Goal: Task Accomplishment & Management: Complete application form

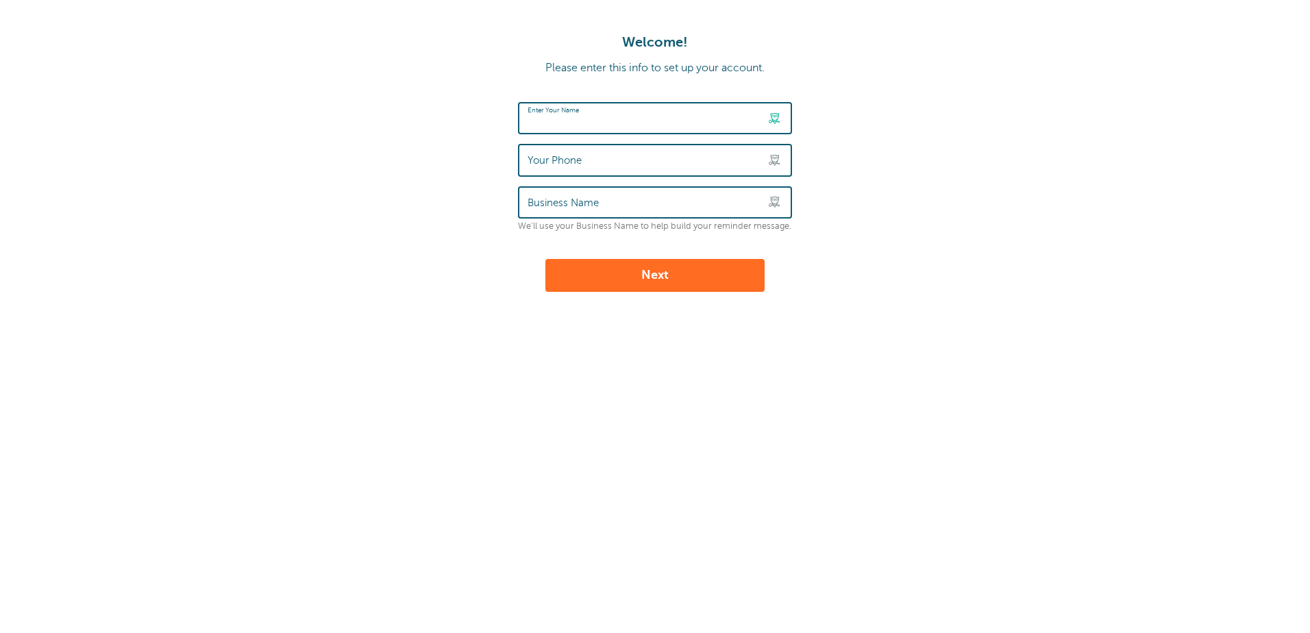
click at [642, 123] on input "Enter Your Name" at bounding box center [655, 117] width 255 height 29
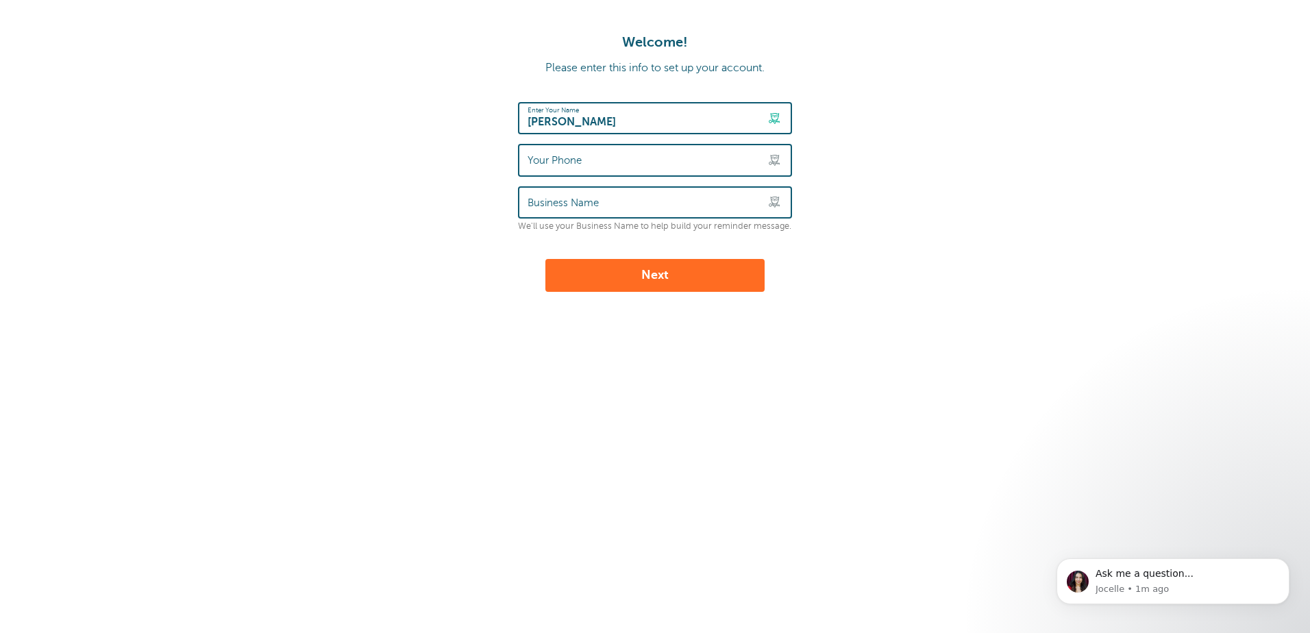
type input "[PERSON_NAME]"
type input "4194944666"
click at [653, 203] on input "Business Name" at bounding box center [655, 202] width 255 height 29
type input "InTech IT Solutions"
click at [638, 277] on button "Next" at bounding box center [654, 275] width 219 height 33
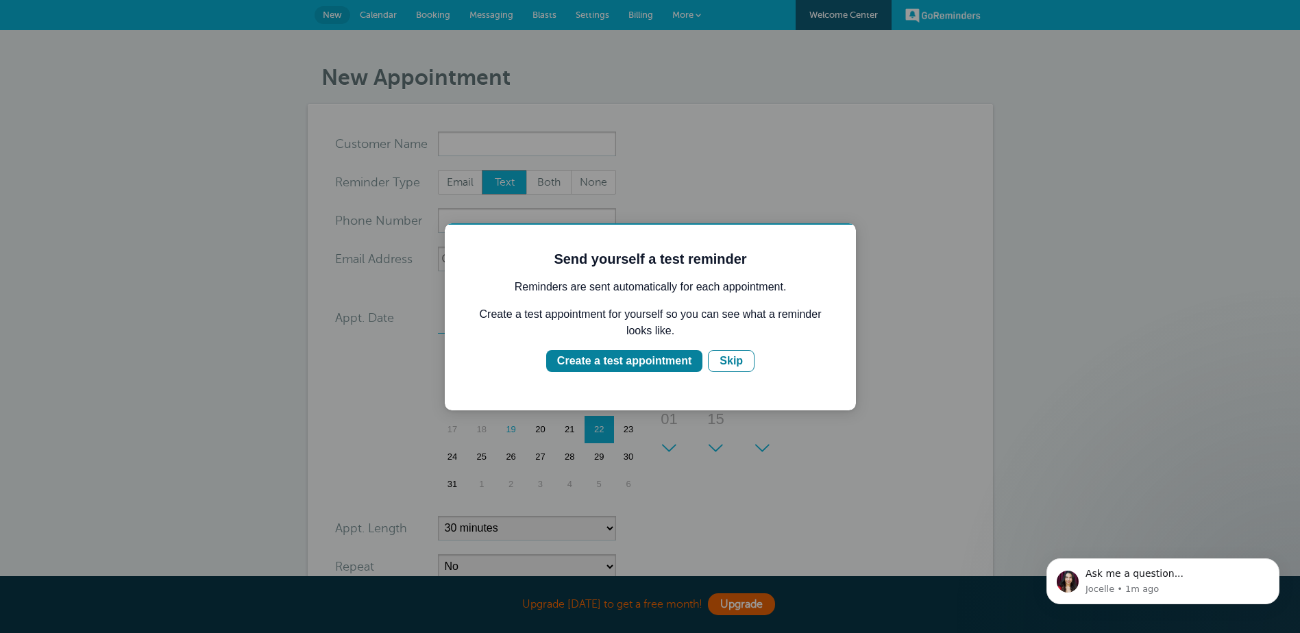
click at [618, 364] on div "Create a test appointment" at bounding box center [624, 361] width 134 height 16
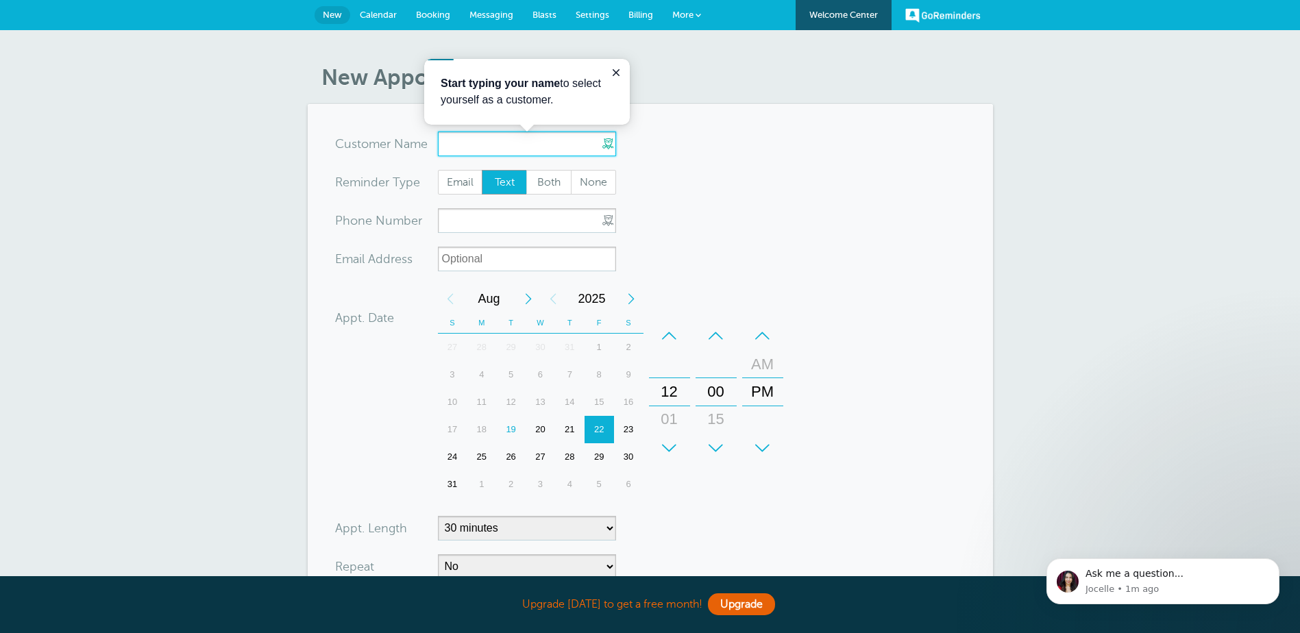
click at [456, 144] on input "x-no-autofill" at bounding box center [527, 144] width 178 height 25
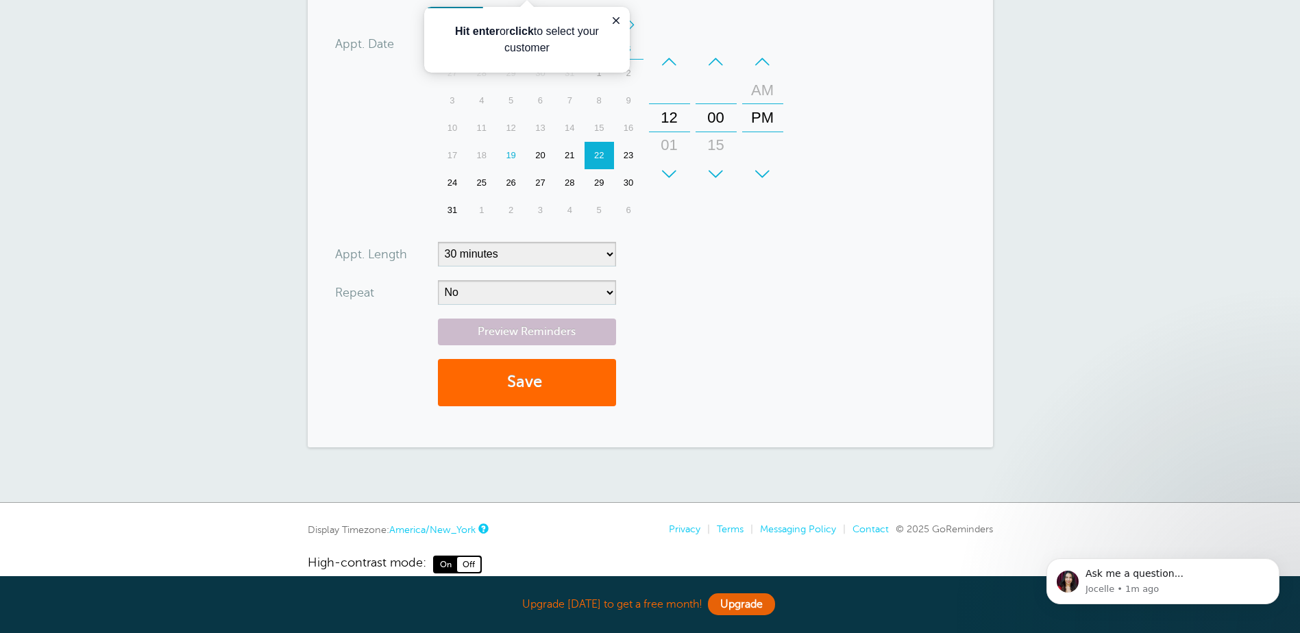
type input "[PERSON_NAME]"
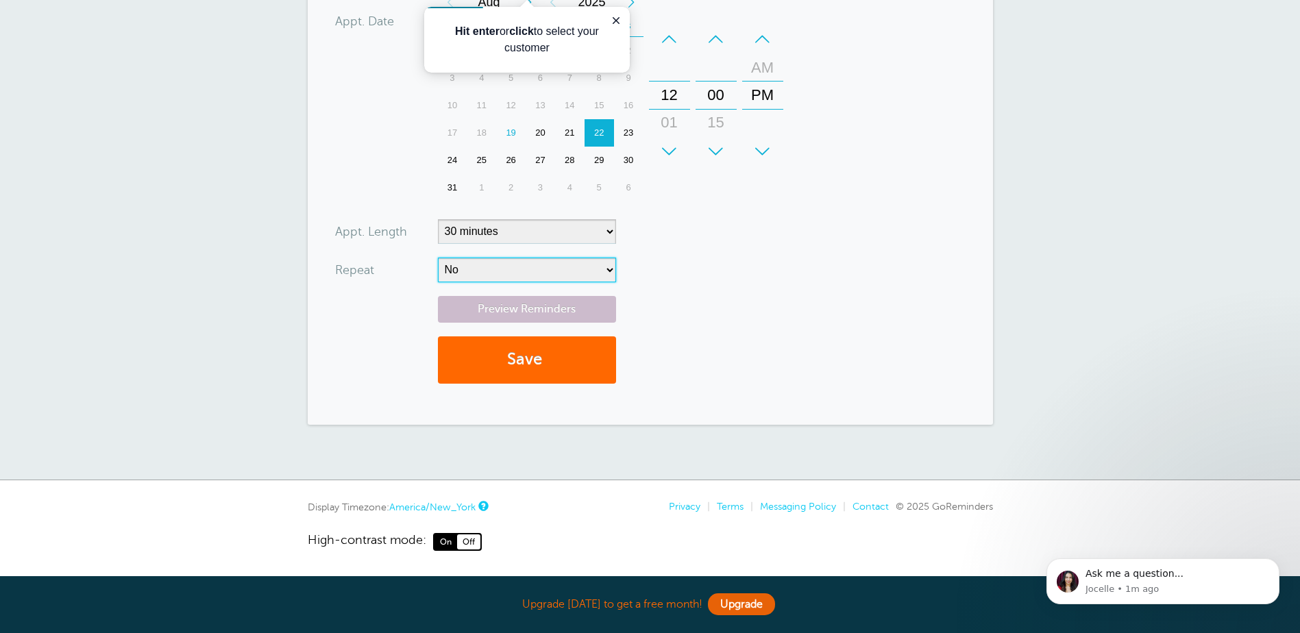
click at [598, 282] on select "No Daily Weekly Every 2 weeks Every 3 weeks Every 4 weeks Monthly Every 5 weeks…" at bounding box center [527, 270] width 178 height 25
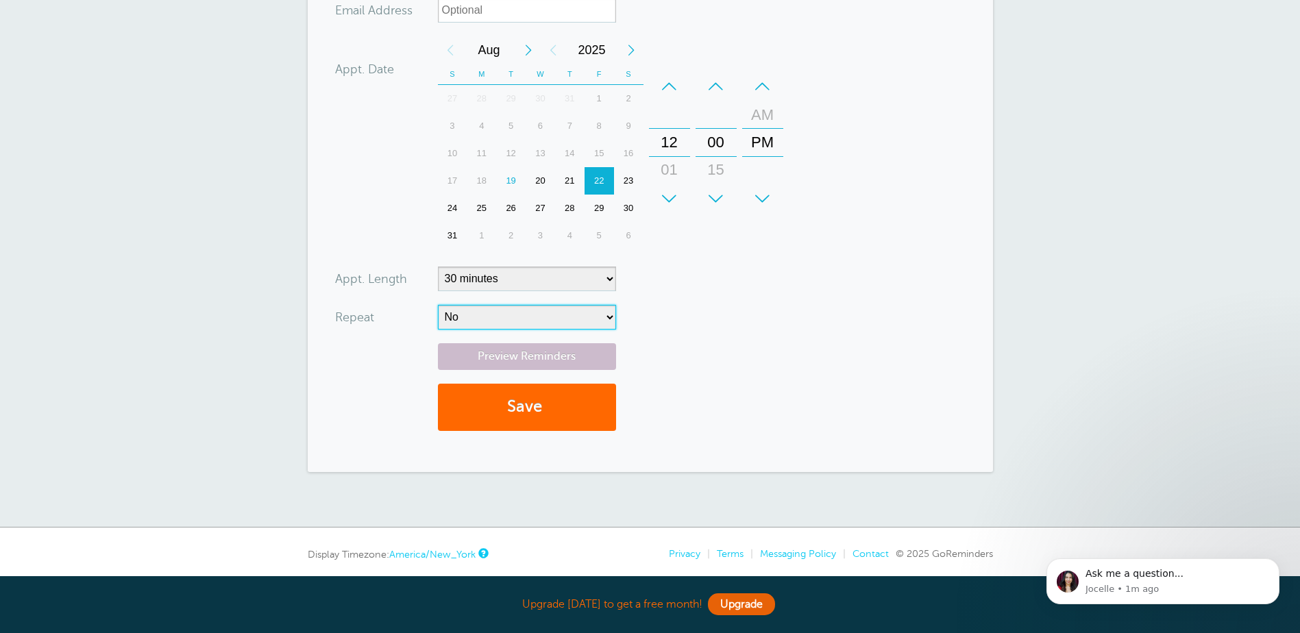
scroll to position [330, 0]
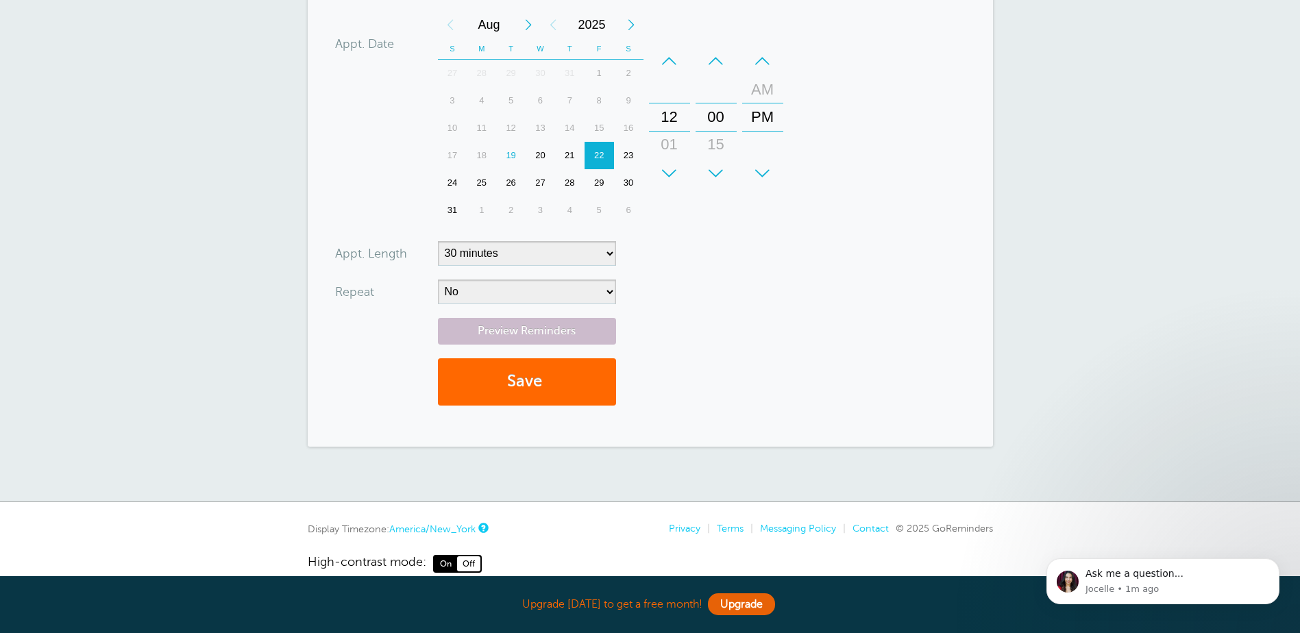
click at [798, 282] on form "You are creating a new customer. To use an existing customer select one from th…" at bounding box center [650, 109] width 630 height 617
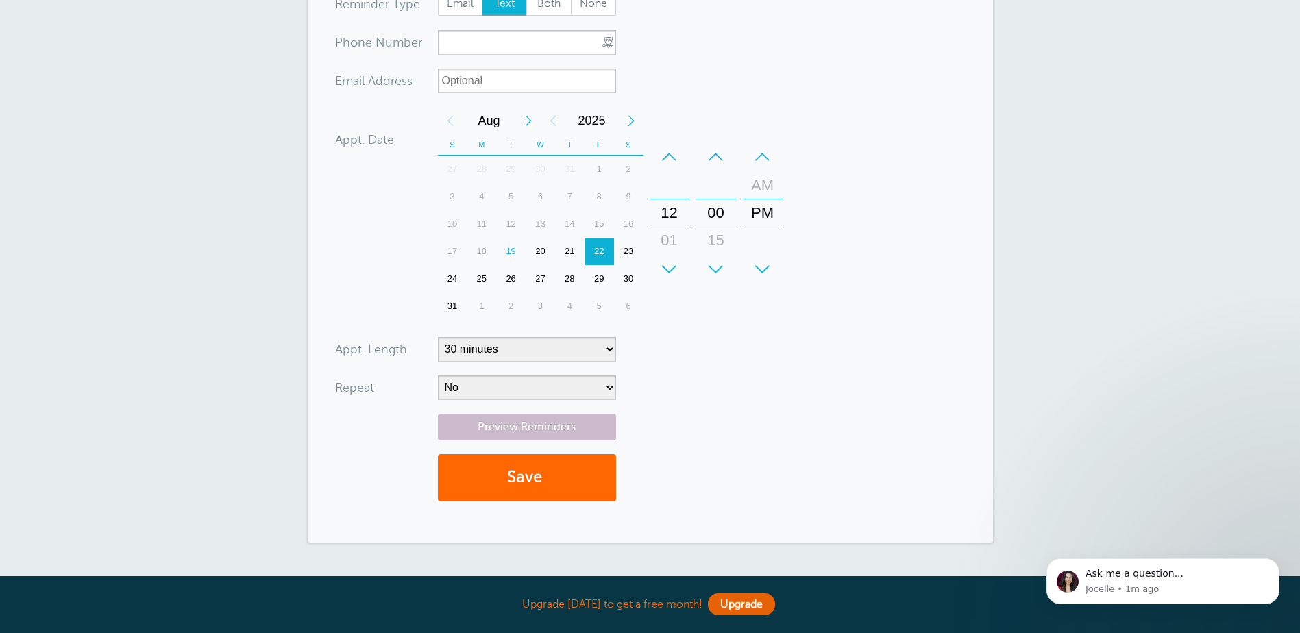
scroll to position [125, 0]
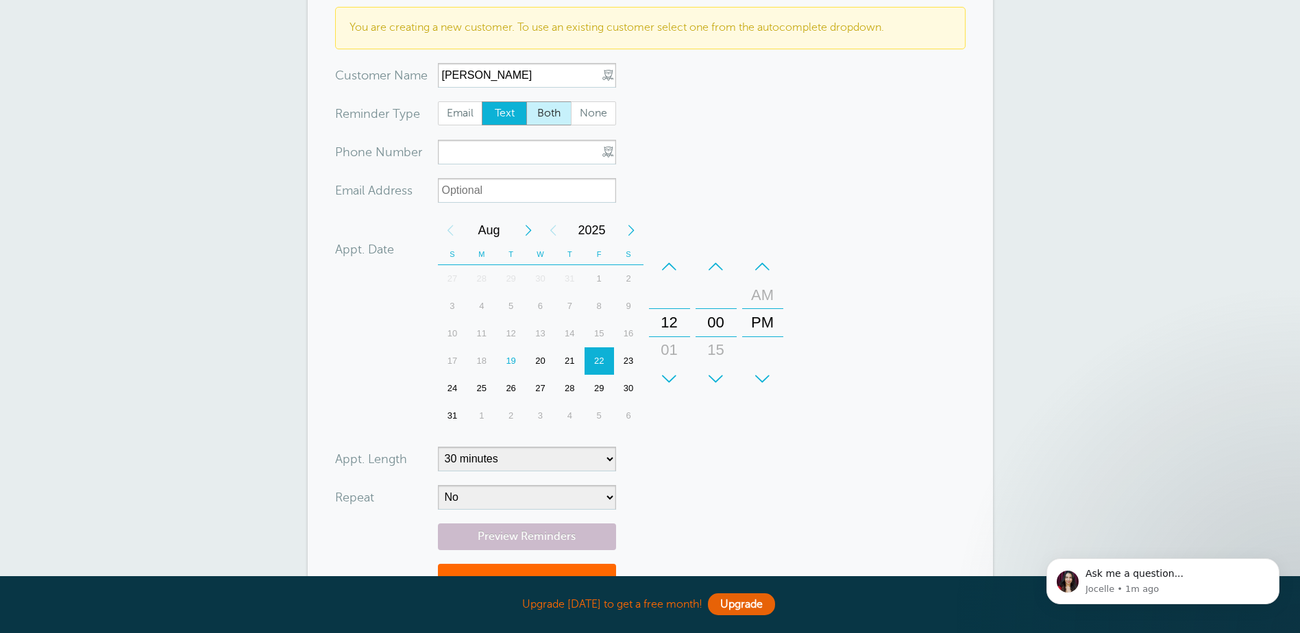
click at [535, 113] on span "Both" at bounding box center [549, 113] width 44 height 23
click at [526, 101] on input "Both" at bounding box center [525, 101] width 1 height 1
radio input "true"
click at [509, 77] on input "[PERSON_NAME]" at bounding box center [527, 75] width 178 height 25
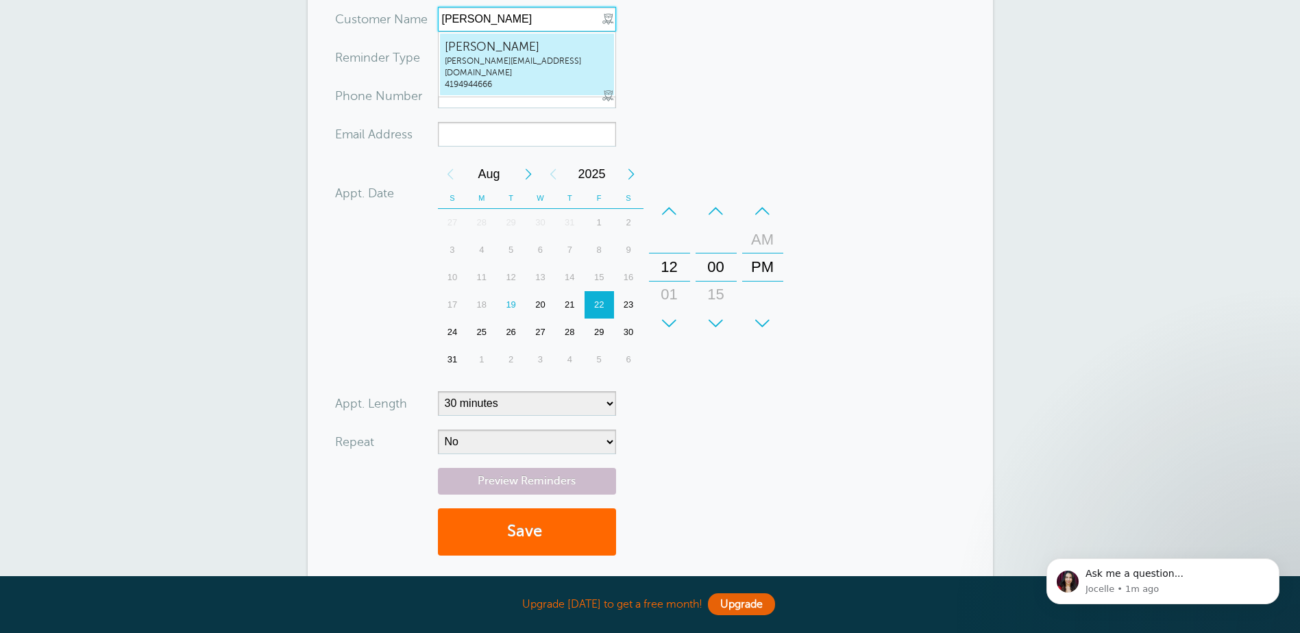
type input "[PERSON_NAME]"
radio input "true"
click at [719, 70] on form "You are creating a new customer. To use an existing customer select one from th…" at bounding box center [650, 288] width 630 height 562
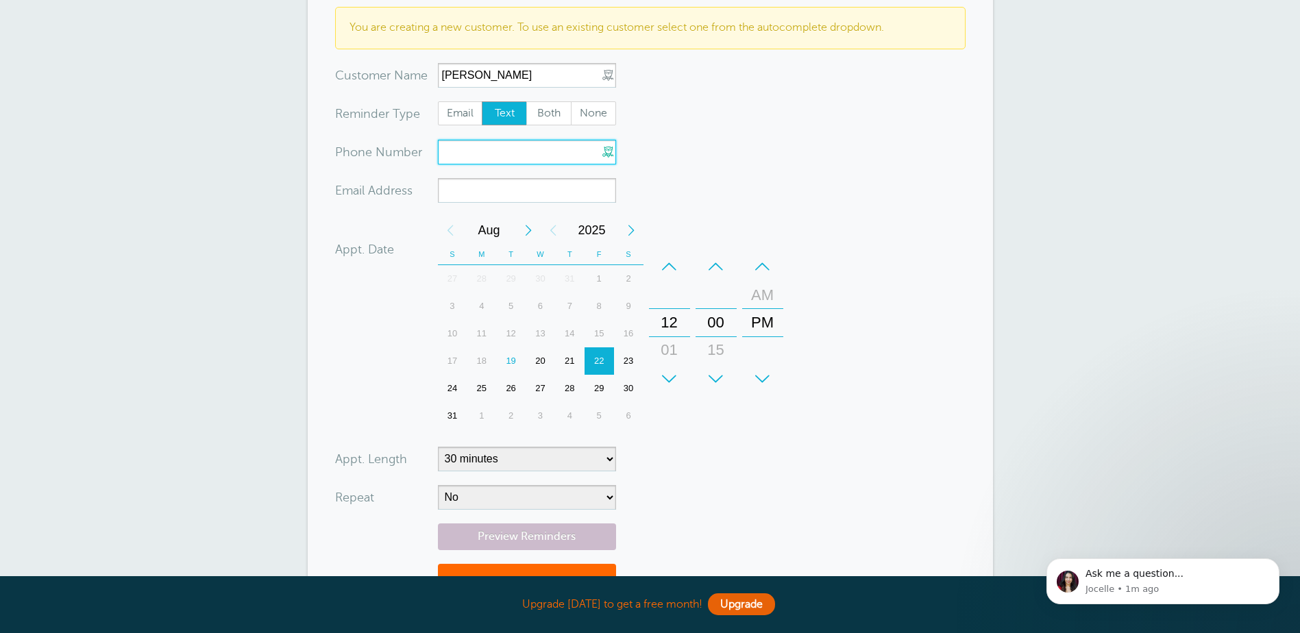
click at [497, 156] on input "xxx-no-autofill" at bounding box center [527, 152] width 178 height 25
type input "4194944666"
click at [540, 109] on span "Both" at bounding box center [549, 113] width 44 height 23
click at [526, 101] on input "Both" at bounding box center [525, 101] width 1 height 1
radio input "true"
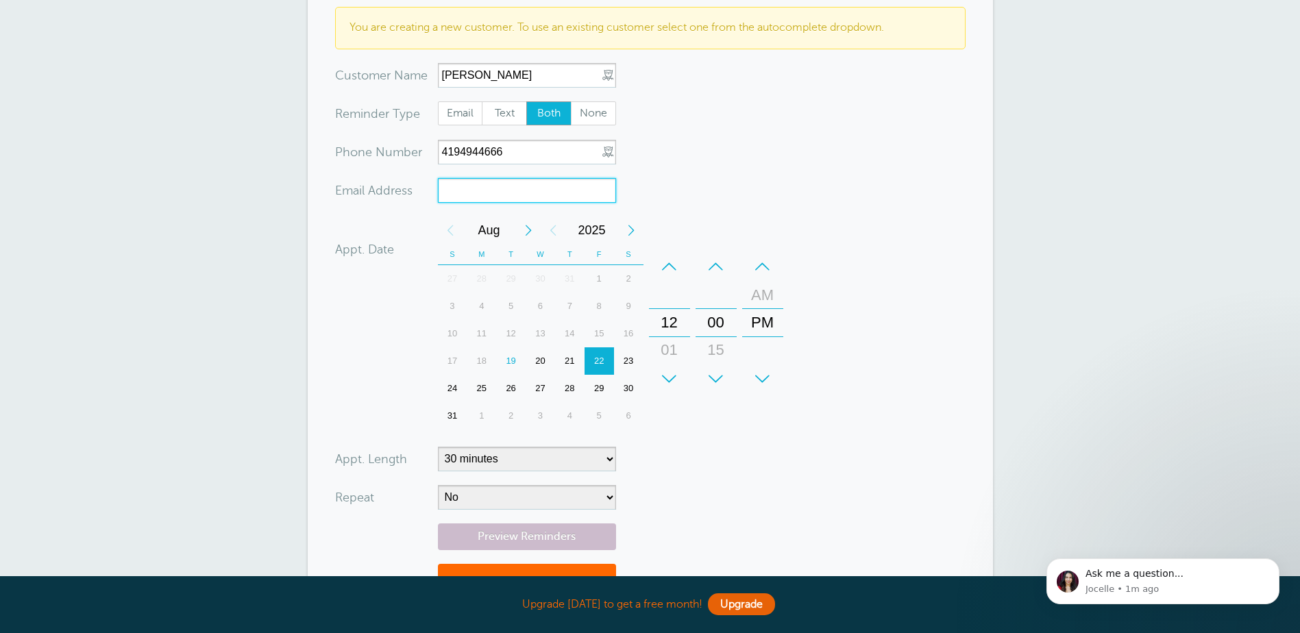
click at [506, 198] on input "xx-no-autofill" at bounding box center [527, 190] width 178 height 25
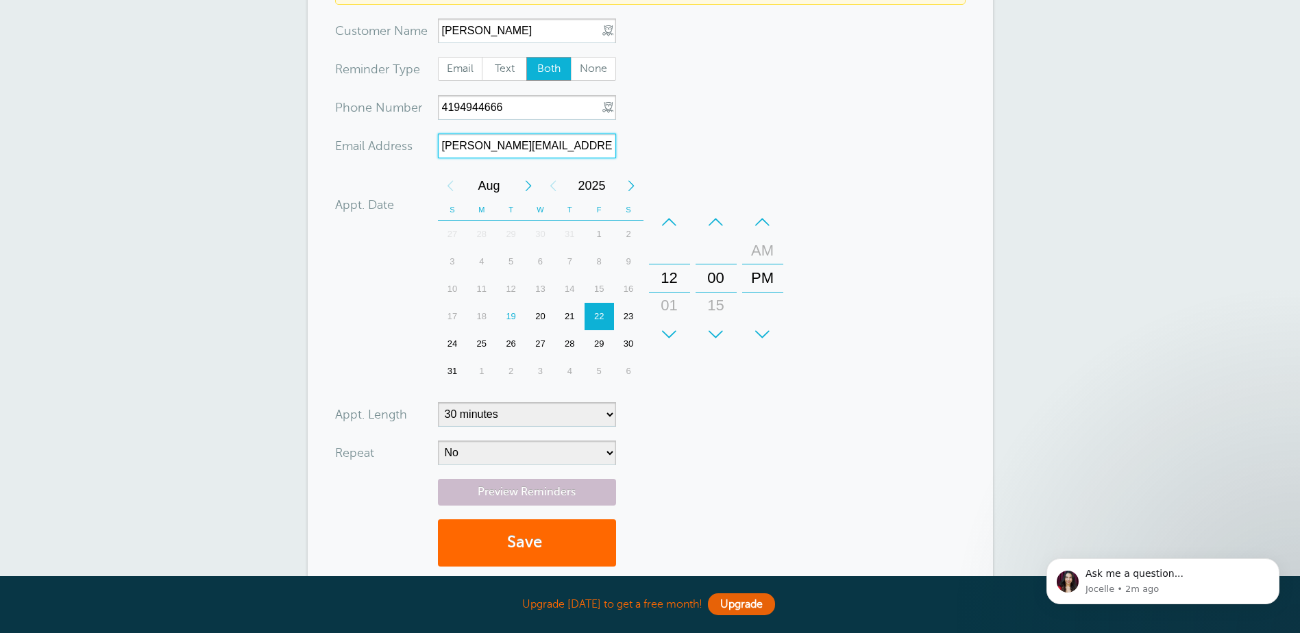
scroll to position [193, 0]
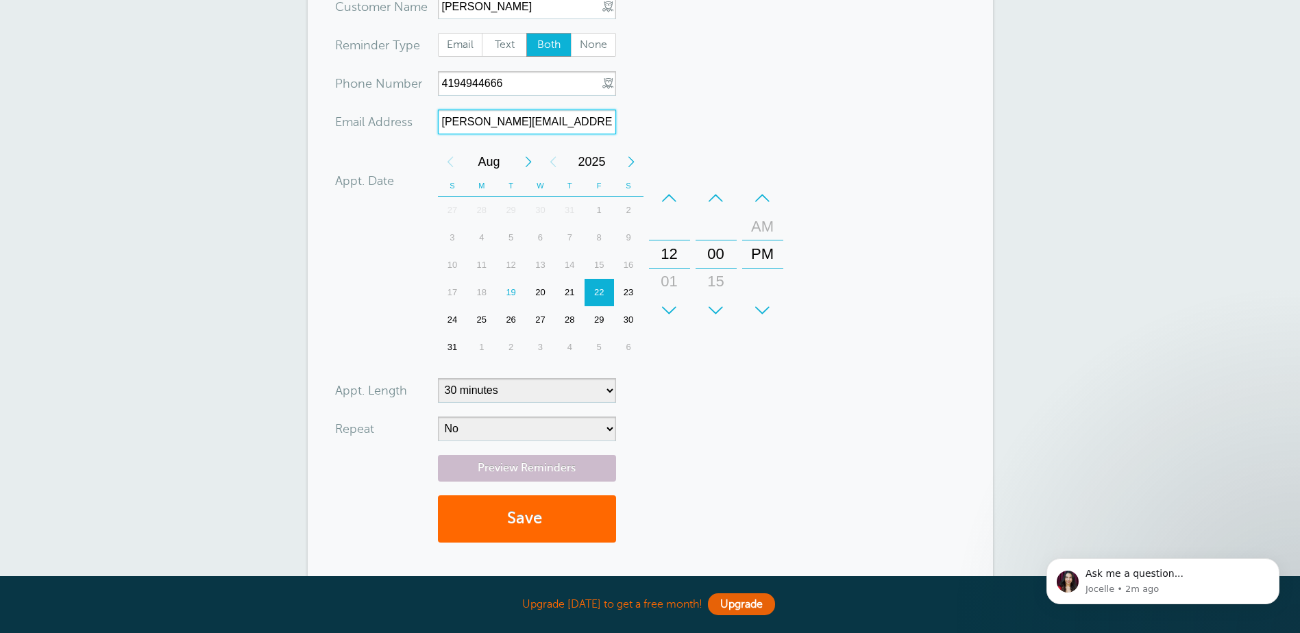
click at [601, 319] on div "29" at bounding box center [598, 319] width 29 height 27
click at [543, 319] on div "27" at bounding box center [539, 319] width 29 height 27
click at [671, 259] on div "12" at bounding box center [669, 253] width 33 height 27
click at [671, 309] on div "+" at bounding box center [669, 310] width 41 height 27
drag, startPoint x: 671, startPoint y: 309, endPoint x: 673, endPoint y: 264, distance: 44.6
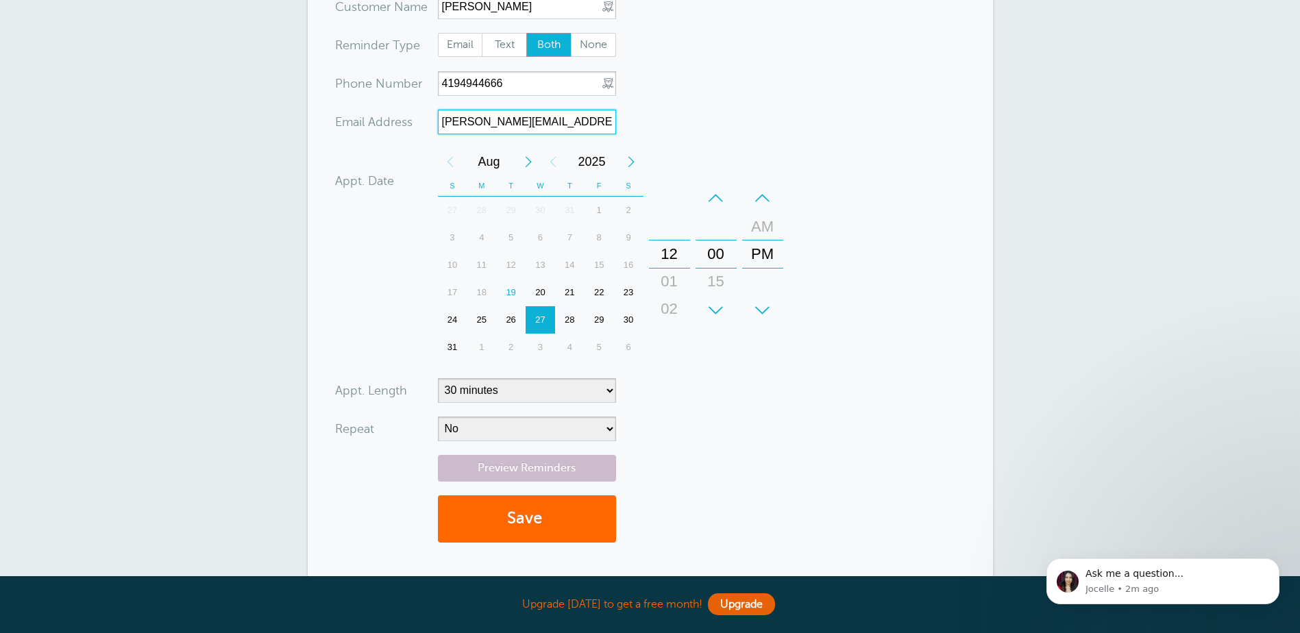
click at [673, 264] on div "+ – Hours 12 01 02 03 04 05 06 07 08 09 10 11" at bounding box center [669, 254] width 41 height 140
click at [673, 247] on div "12" at bounding box center [669, 253] width 33 height 27
click at [718, 190] on div "–" at bounding box center [715, 197] width 41 height 27
click at [715, 199] on div "–" at bounding box center [715, 197] width 41 height 27
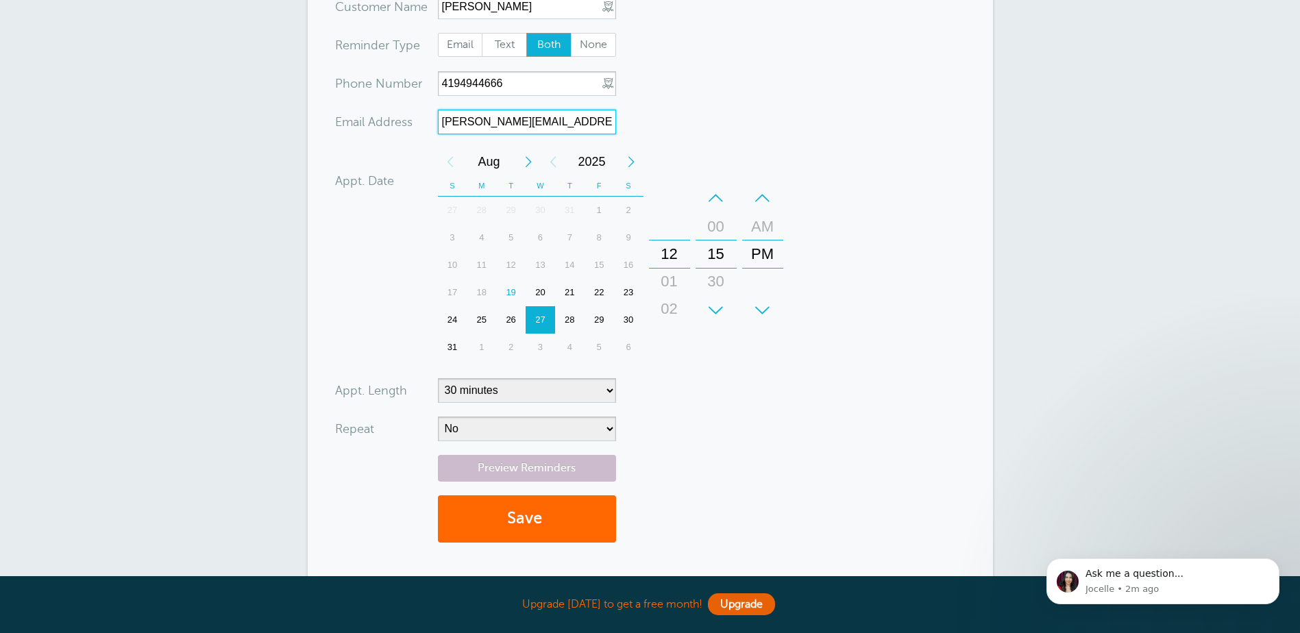
click at [715, 199] on div "–" at bounding box center [715, 197] width 41 height 27
click at [672, 286] on div "01" at bounding box center [669, 281] width 33 height 27
click at [672, 278] on div "02" at bounding box center [669, 281] width 33 height 27
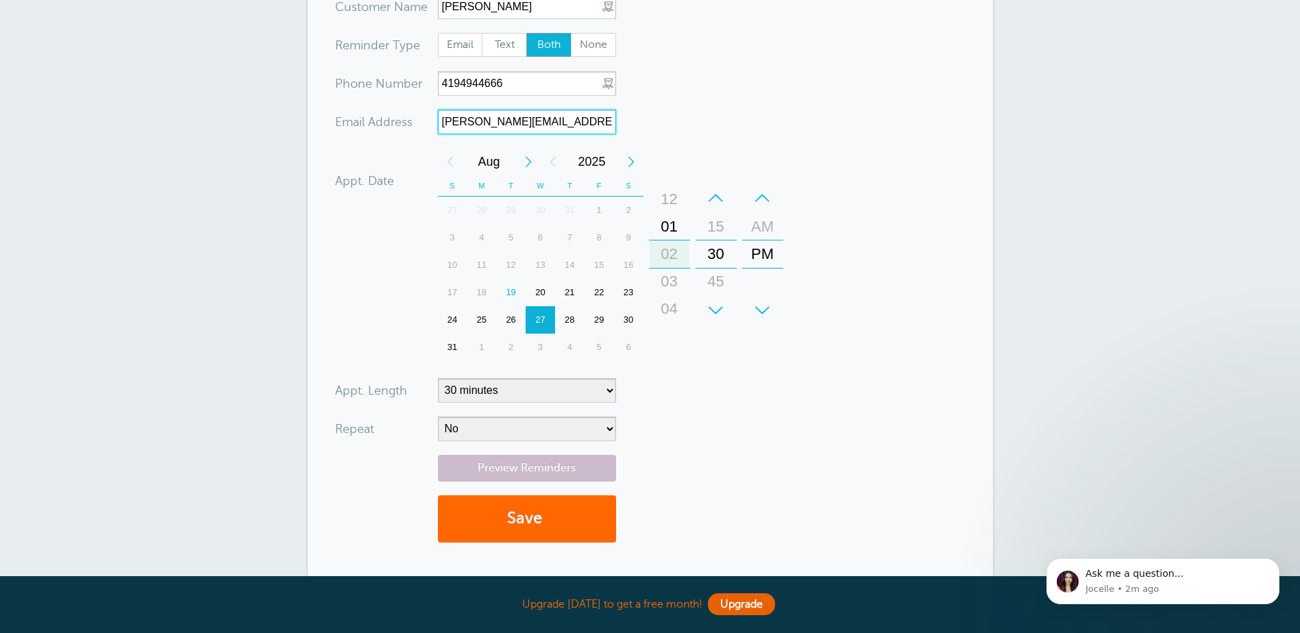
click at [672, 278] on div "03" at bounding box center [669, 281] width 33 height 27
click at [672, 279] on div "03" at bounding box center [669, 281] width 33 height 27
click at [671, 284] on div "04" at bounding box center [669, 281] width 33 height 27
click at [671, 284] on div "05" at bounding box center [669, 281] width 33 height 27
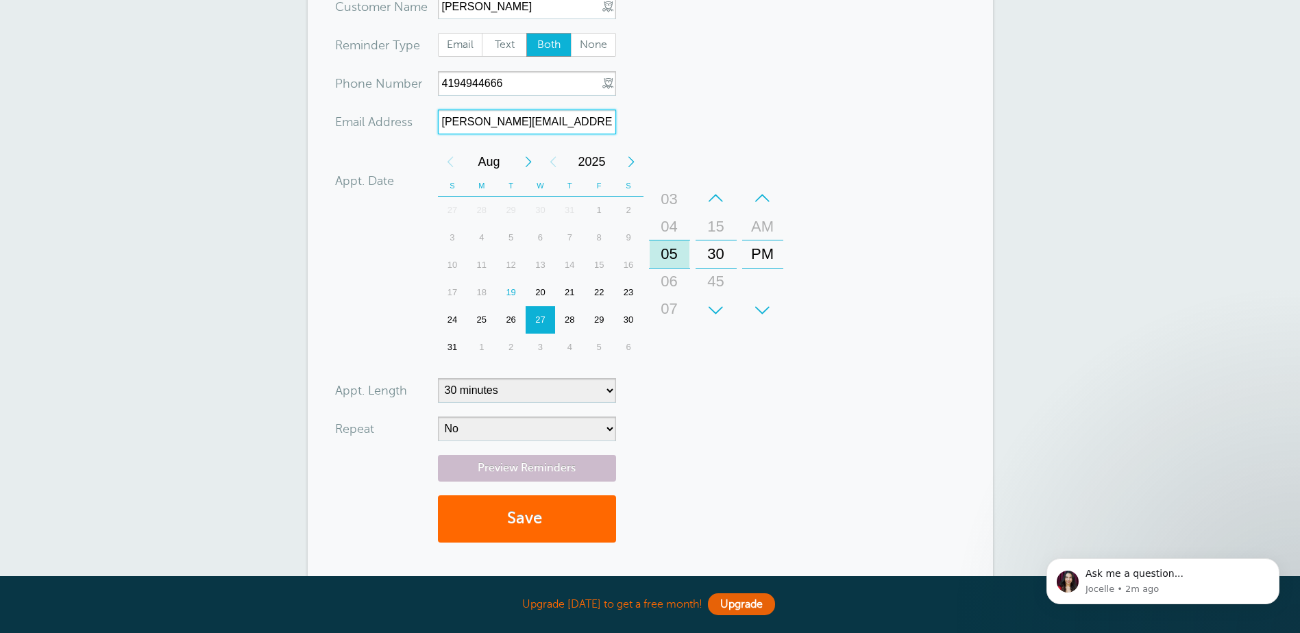
click at [671, 284] on div "06" at bounding box center [669, 281] width 33 height 27
click at [671, 284] on div "07" at bounding box center [669, 281] width 33 height 27
click at [671, 284] on div "08" at bounding box center [669, 281] width 33 height 27
click at [766, 253] on div "PM" at bounding box center [762, 253] width 33 height 27
click at [766, 230] on div "AM" at bounding box center [762, 226] width 33 height 27
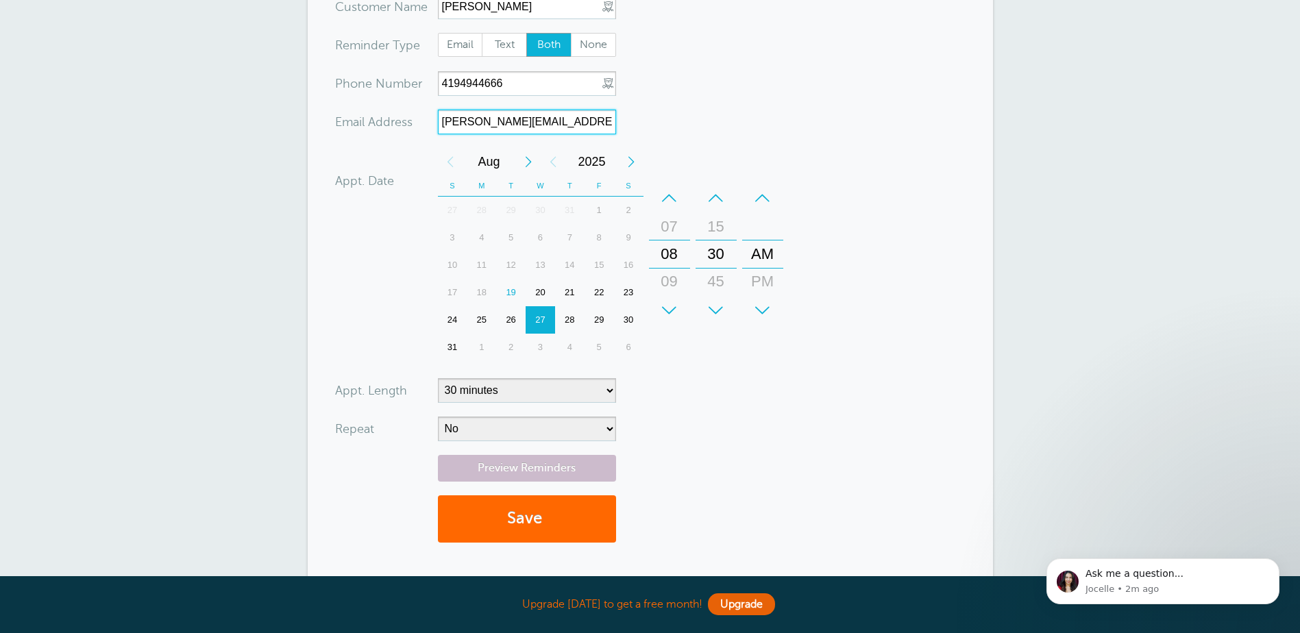
click at [678, 223] on div "07" at bounding box center [669, 226] width 33 height 27
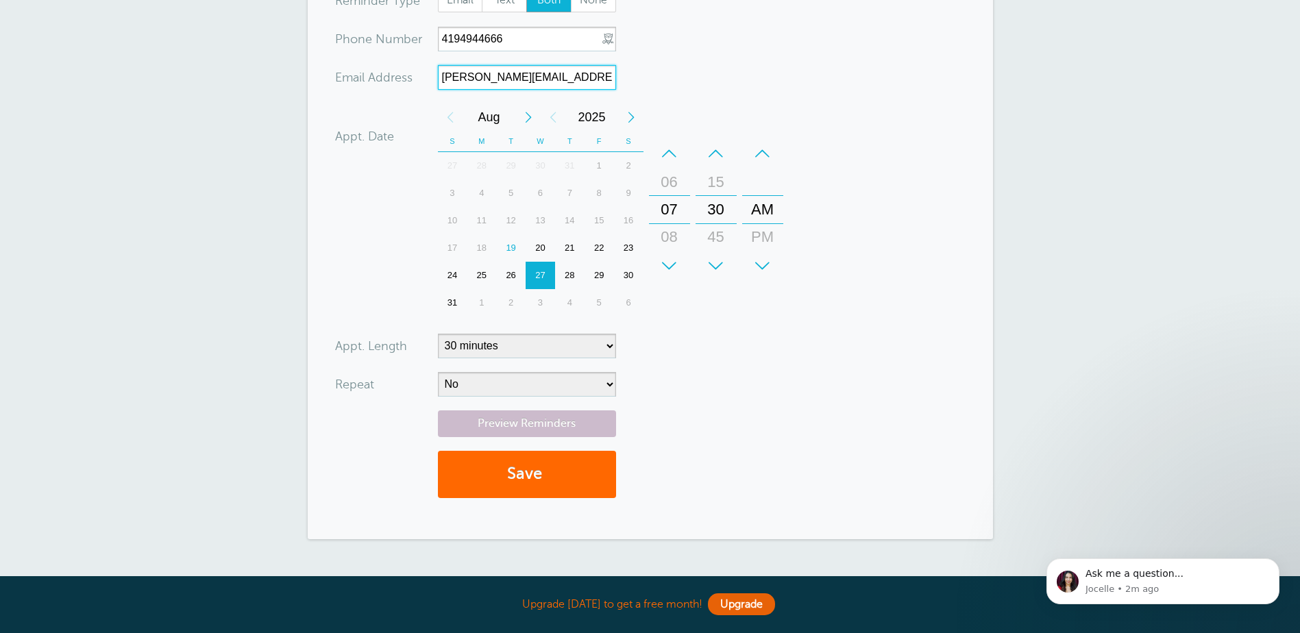
scroll to position [262, 0]
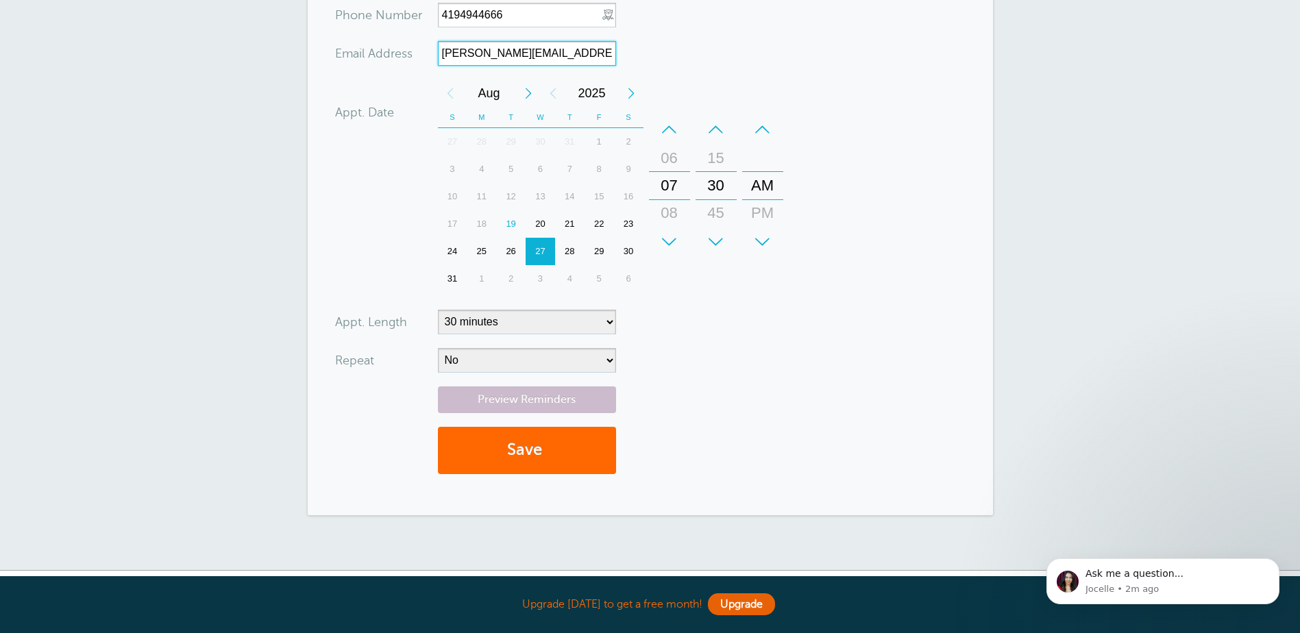
type input "[PERSON_NAME][EMAIL_ADDRESS][DOMAIN_NAME]"
click at [607, 324] on select "5 minutes 10 minutes 15 minutes 20 minutes 25 minutes 30 minutes 35 minutes 40 …" at bounding box center [527, 322] width 178 height 25
select select "480"
click at [438, 310] on select "5 minutes 10 minutes 15 minutes 20 minutes 25 minutes 30 minutes 35 minutes 40 …" at bounding box center [527, 322] width 178 height 25
click at [551, 362] on select "No Daily Weekly Every 2 weeks Every 3 weeks Every 4 weeks Monthly Every 5 weeks…" at bounding box center [527, 360] width 178 height 25
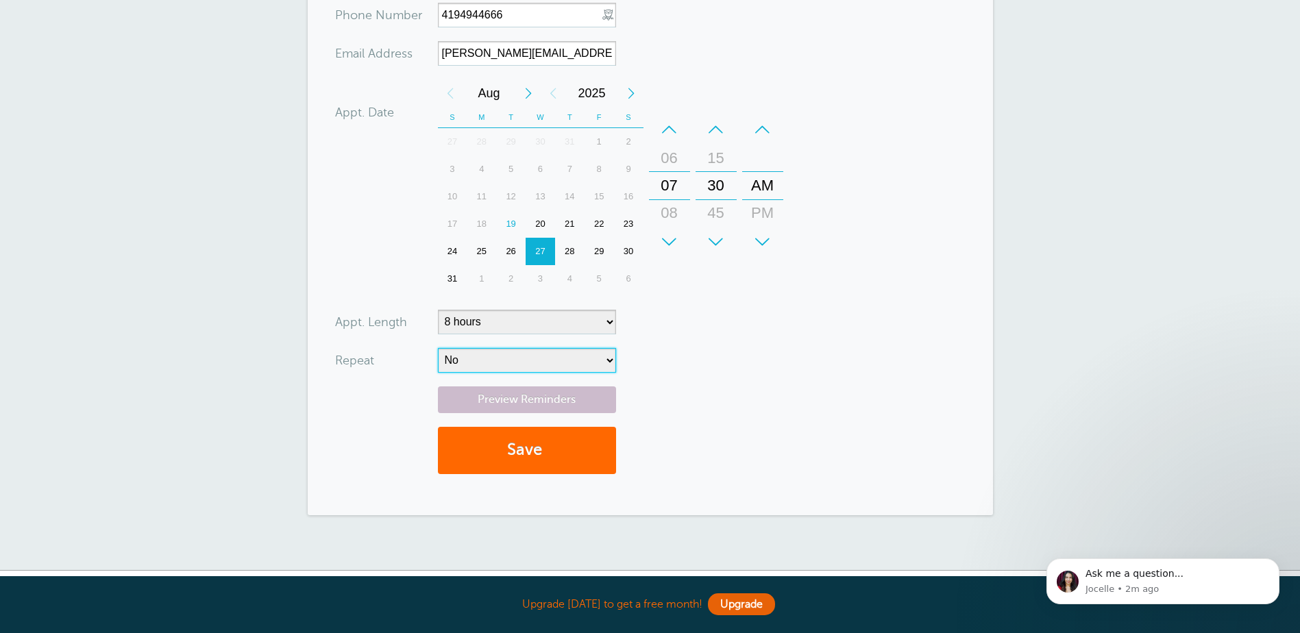
select select "RRULE:FREQ=WEEKLY"
click at [438, 348] on select "No Daily Weekly Every 2 weeks Every 3 weeks Every 4 weeks Monthly Every 5 weeks…" at bounding box center [527, 360] width 178 height 25
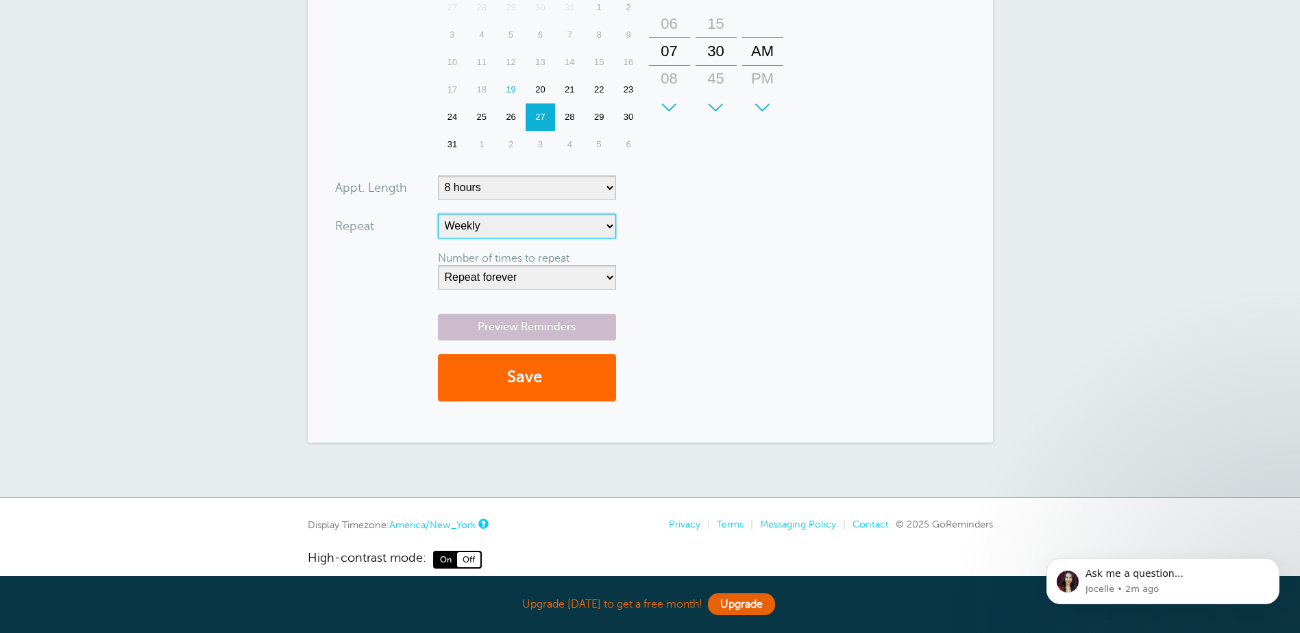
scroll to position [399, 0]
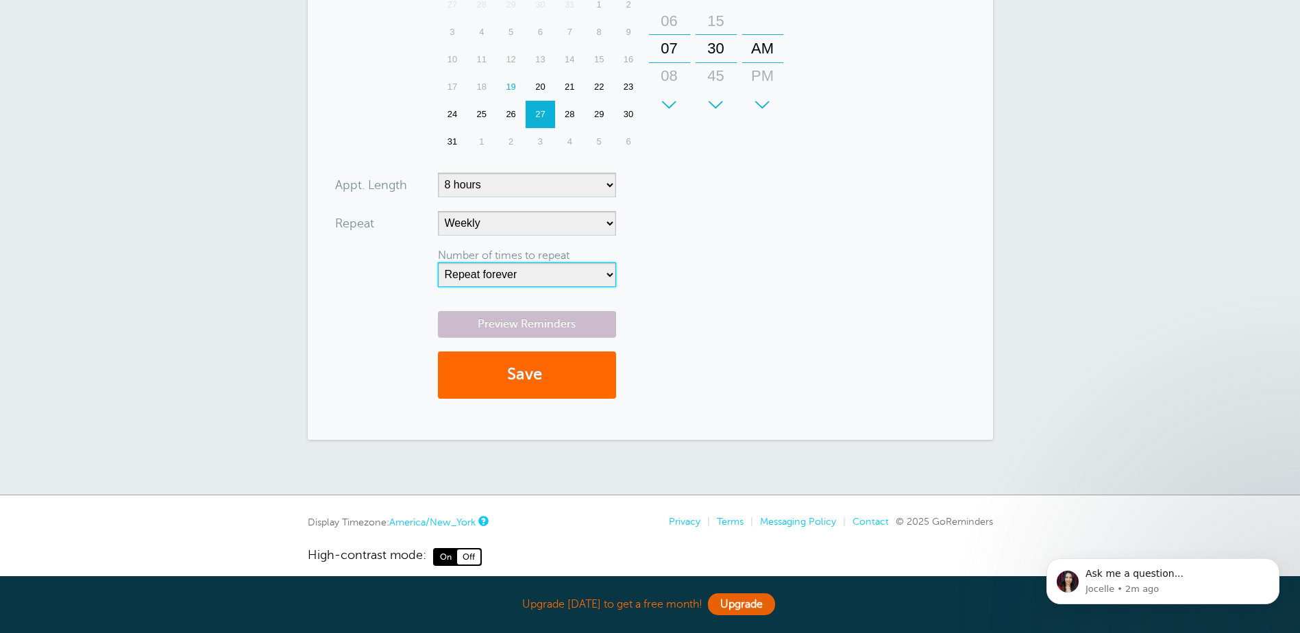
click at [541, 274] on select "Repeat forever 2 3 4 5 6 7 8 9 10 11 12 13 14 15 16 17 18 19 20" at bounding box center [527, 274] width 178 height 25
click at [872, 303] on form "You are creating a new customer. To use an existing customer select one from th…" at bounding box center [650, 73] width 630 height 680
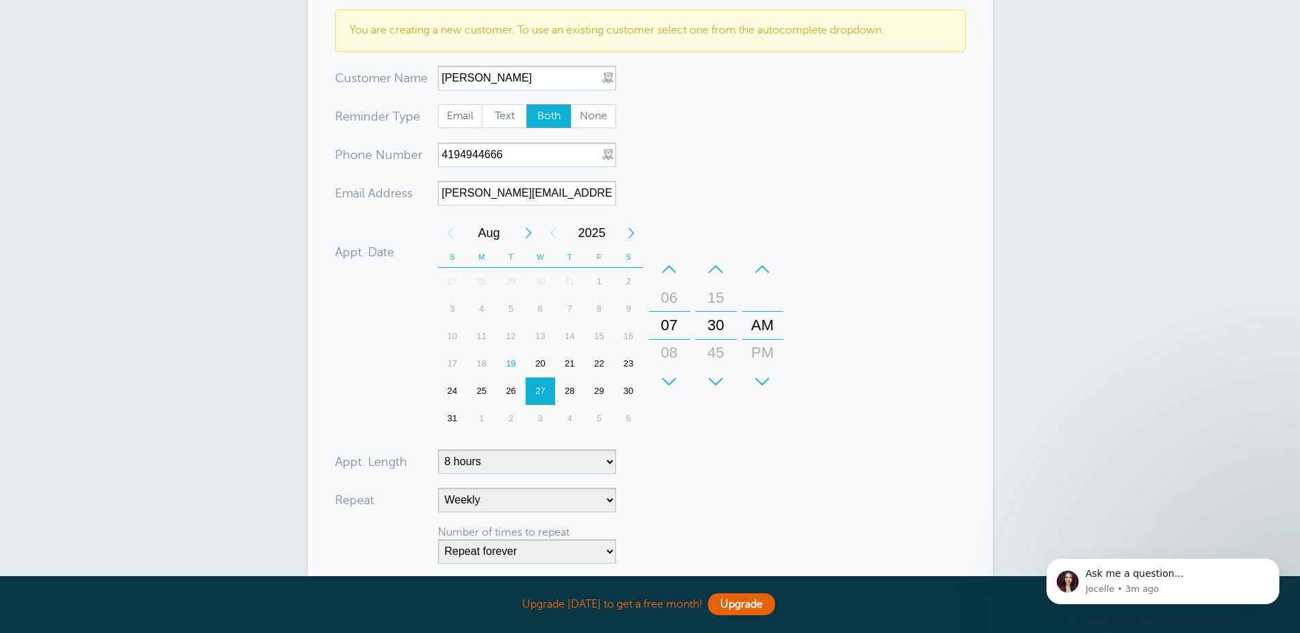
scroll to position [0, 0]
